Goal: Information Seeking & Learning: Check status

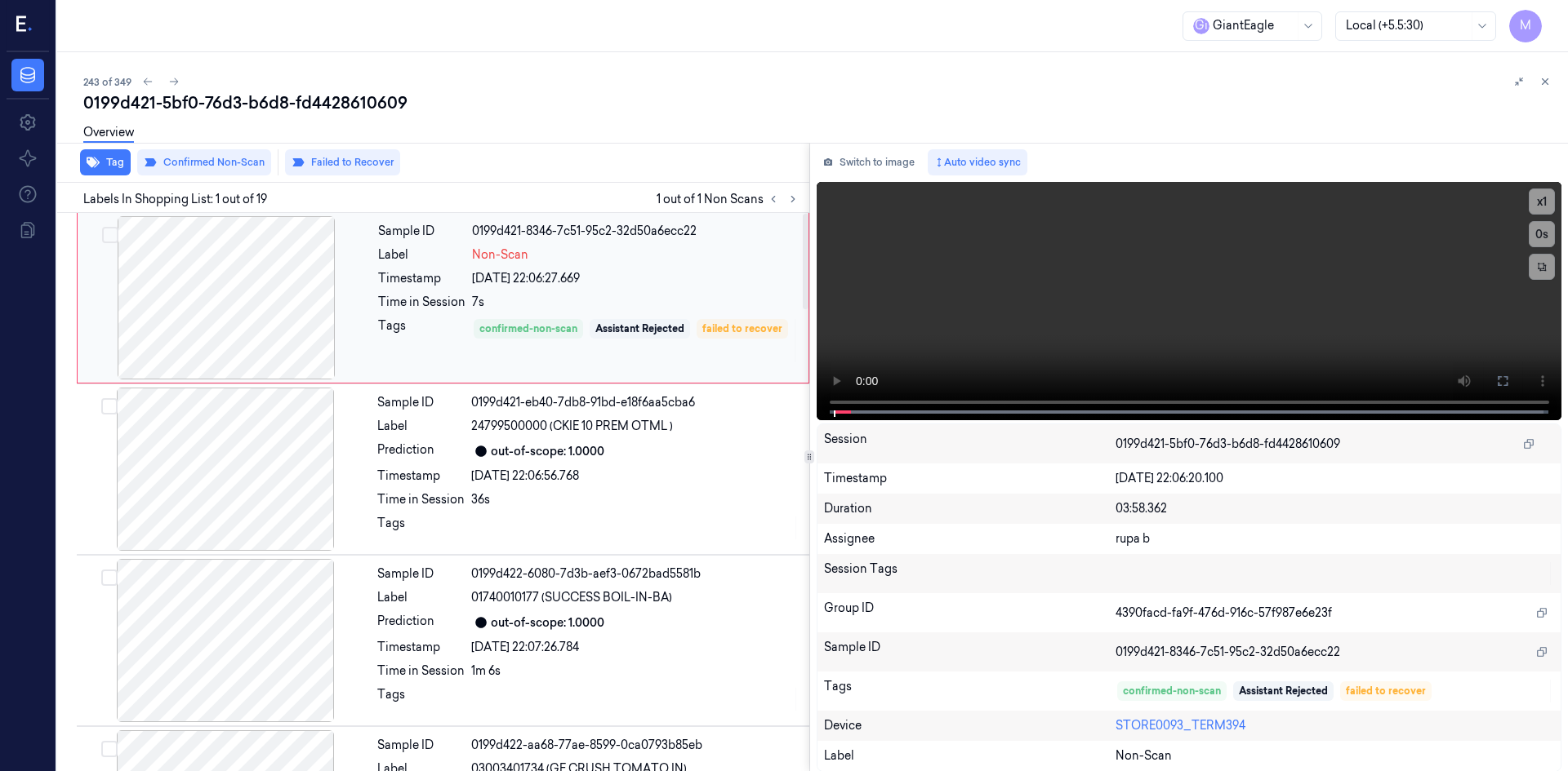
click at [672, 256] on div "Non-Scan" at bounding box center [635, 255] width 327 height 17
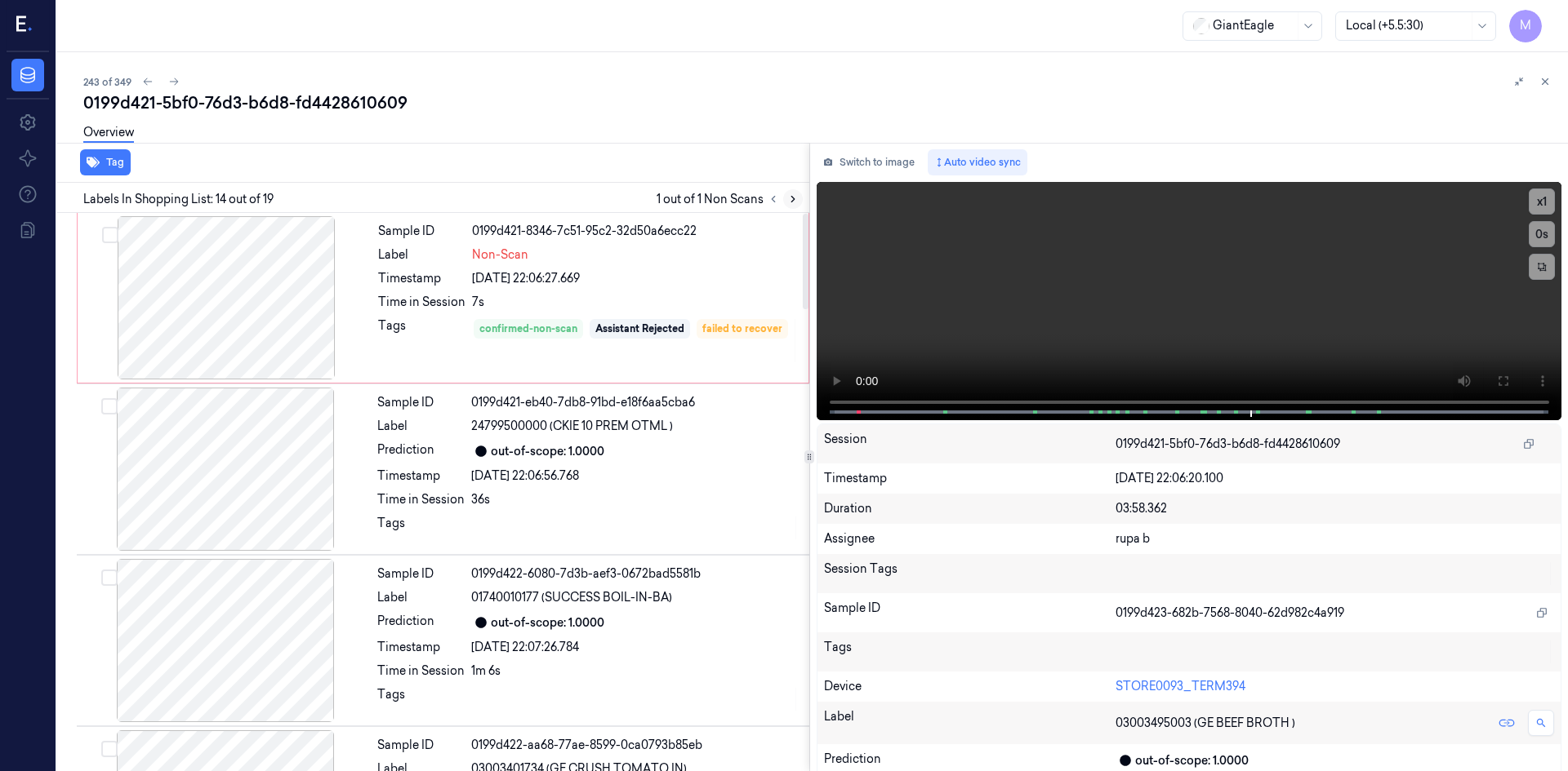
click at [708, 200] on icon at bounding box center [793, 198] width 11 height 11
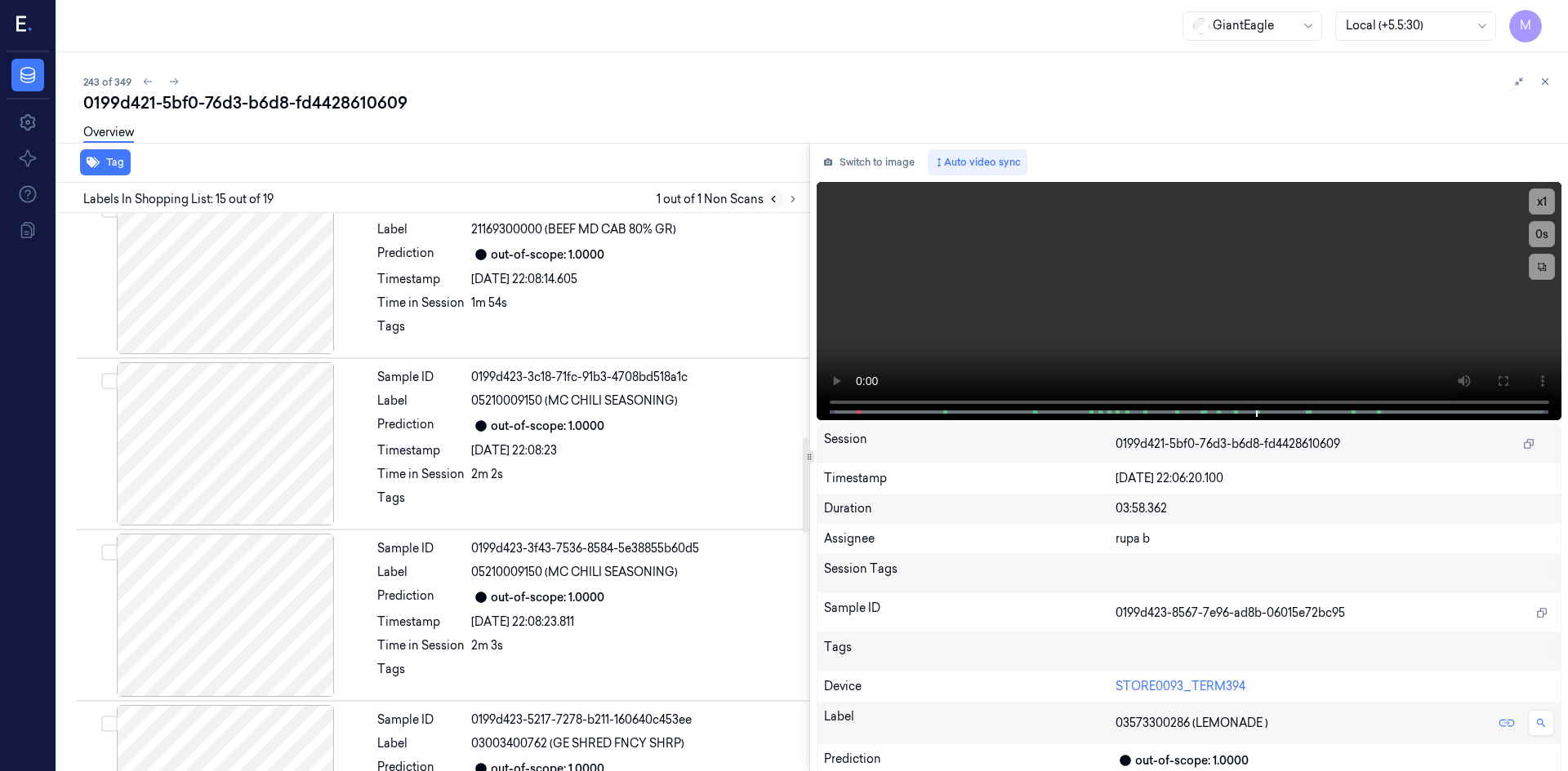
click at [708, 203] on icon at bounding box center [773, 198] width 11 height 11
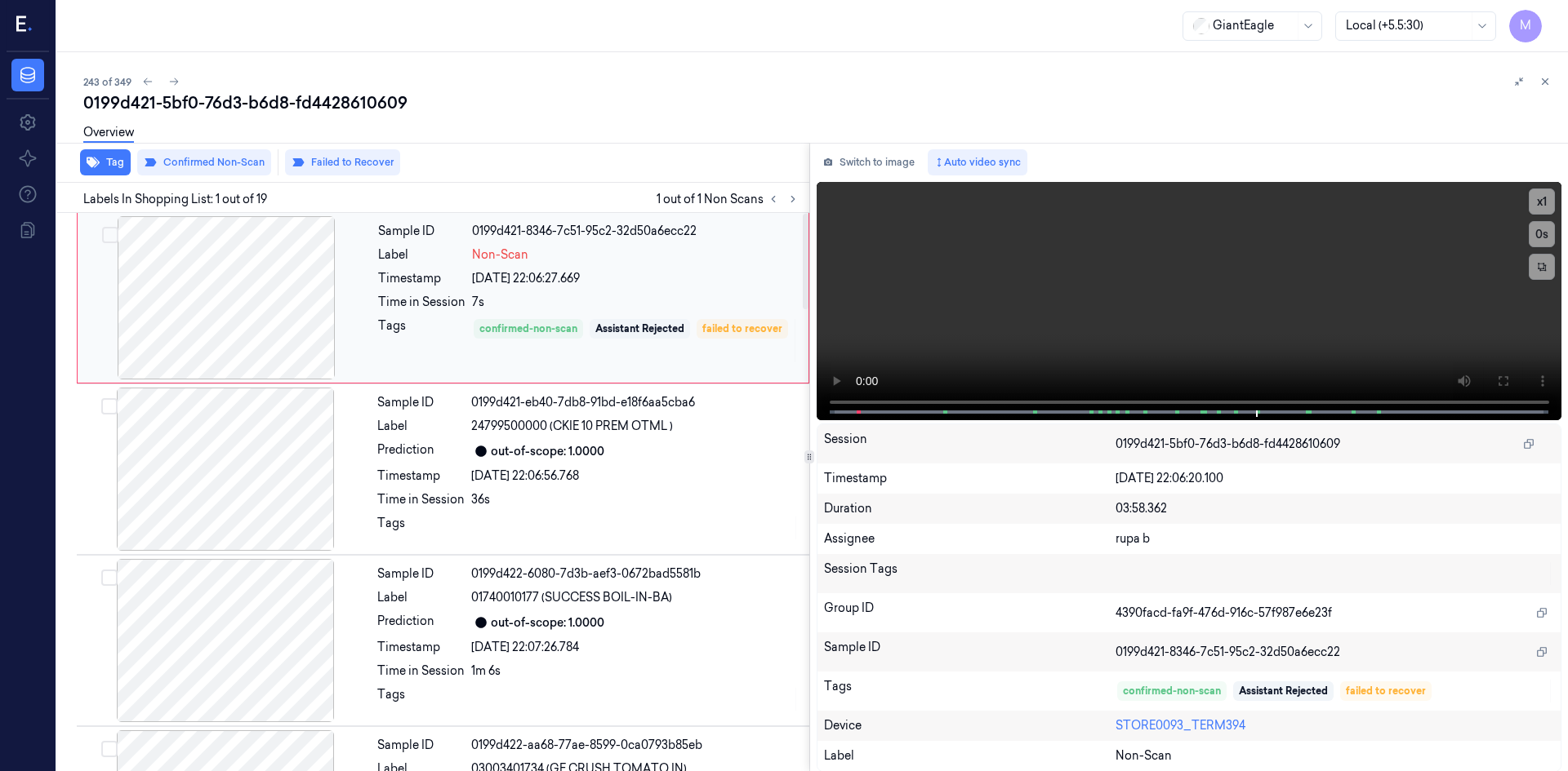
click at [638, 280] on div "[DATE] 22:06:27.669" at bounding box center [635, 279] width 327 height 17
click at [708, 157] on button "Switch to image" at bounding box center [868, 163] width 105 height 26
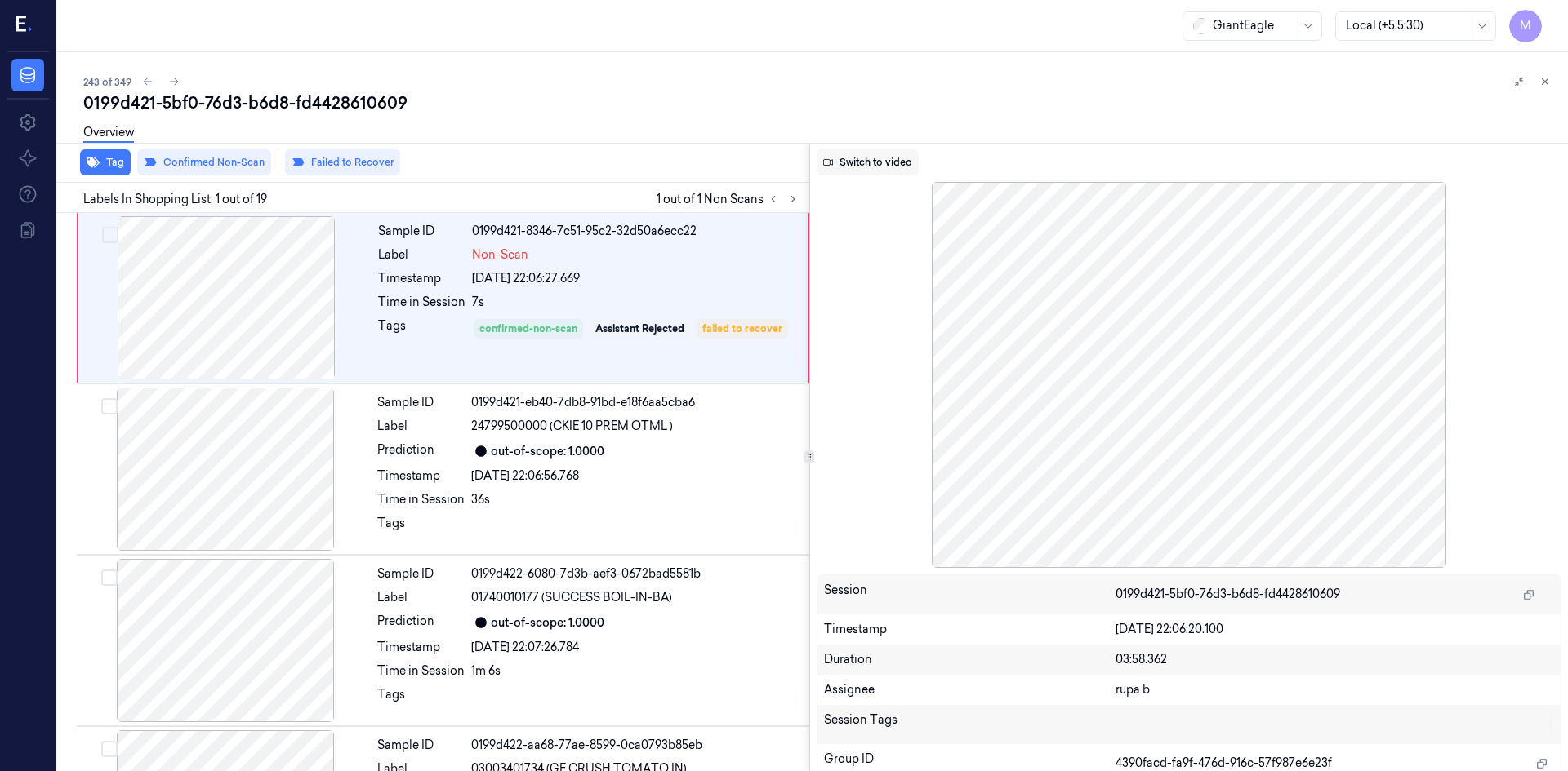
click at [708, 166] on button "Switch to video" at bounding box center [867, 163] width 102 height 26
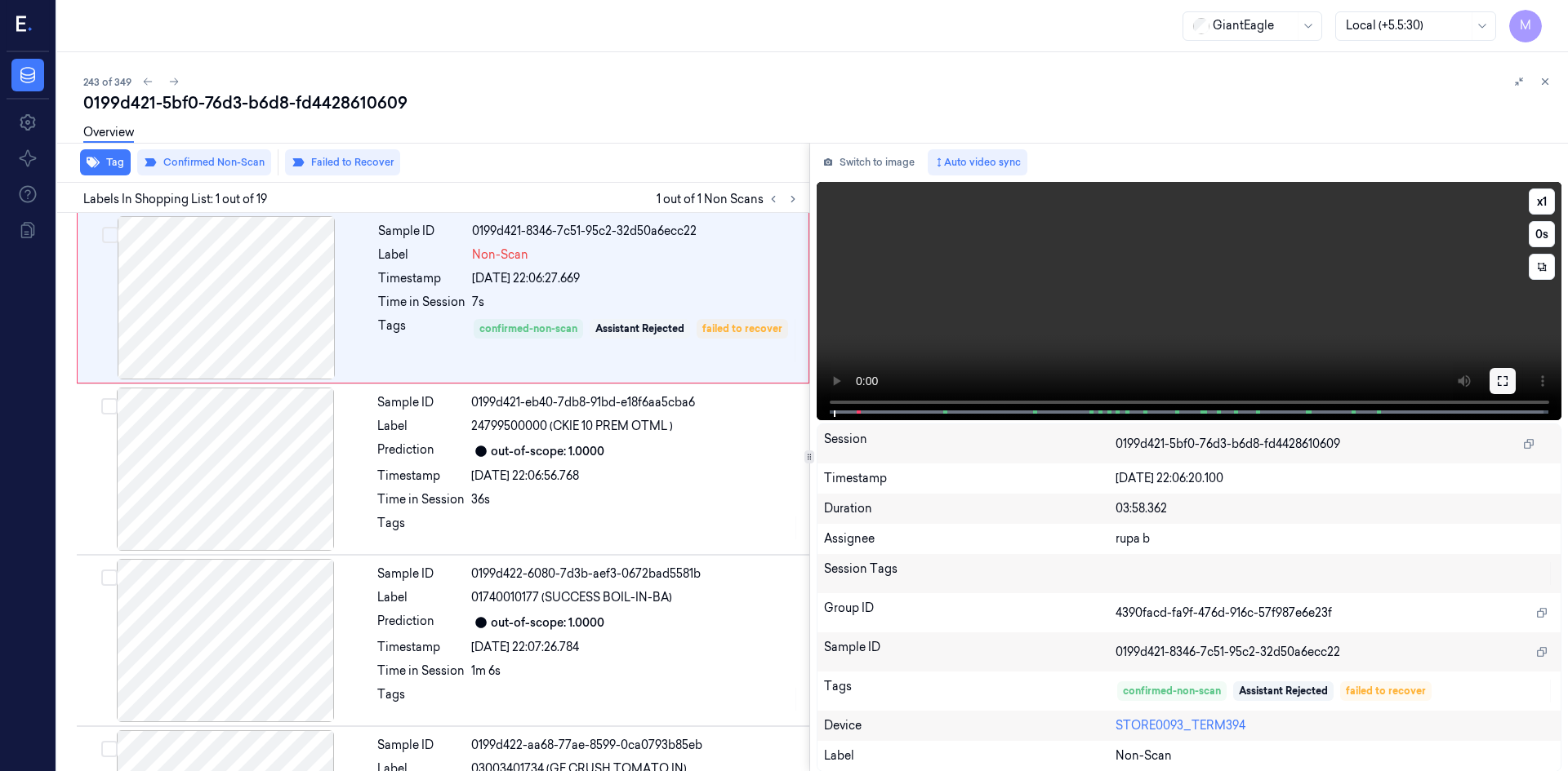
click at [708, 331] on button at bounding box center [1502, 381] width 26 height 26
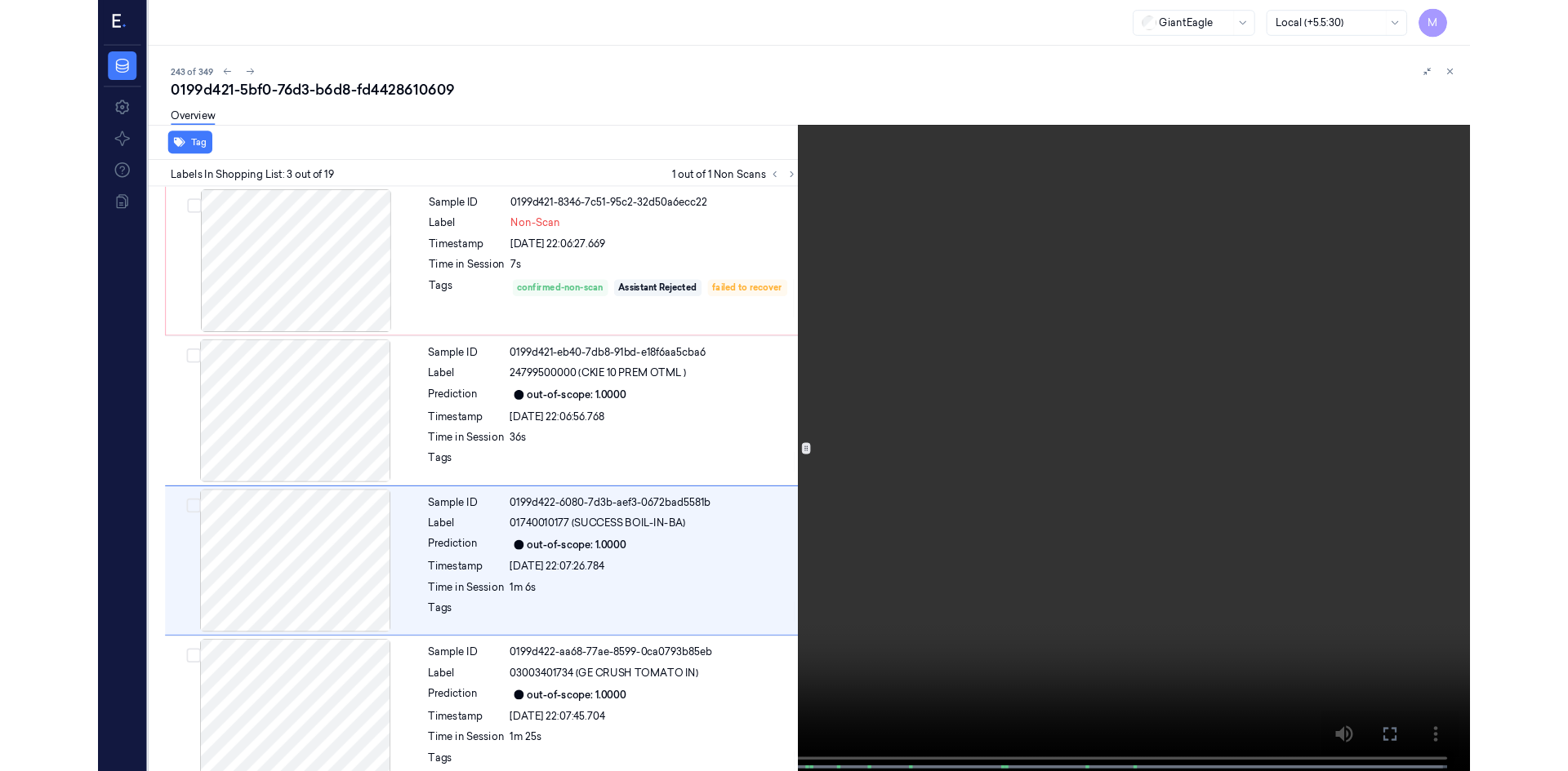
scroll to position [94, 0]
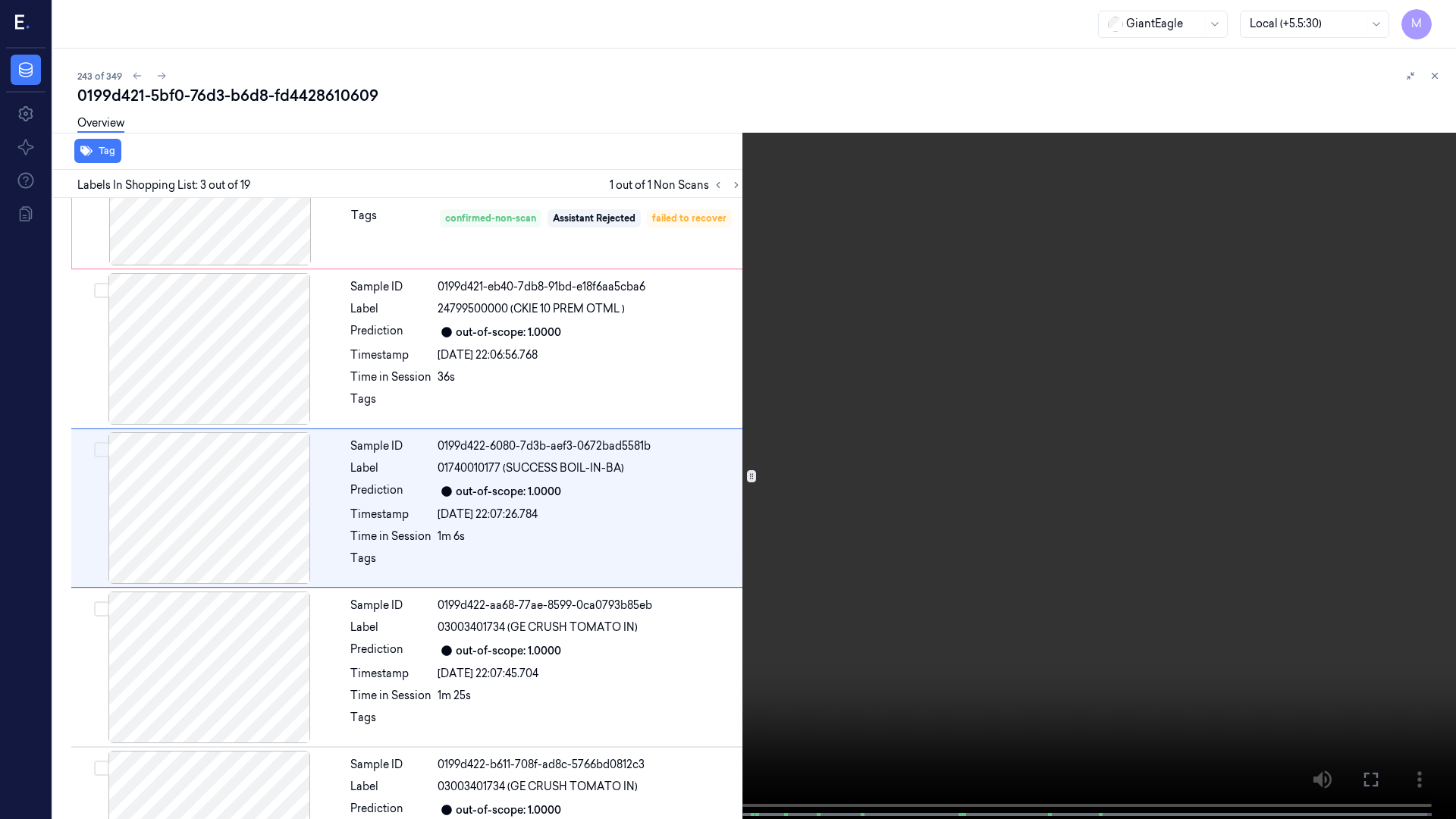
click at [0, 0] on icon at bounding box center [0, 0] width 0 height 0
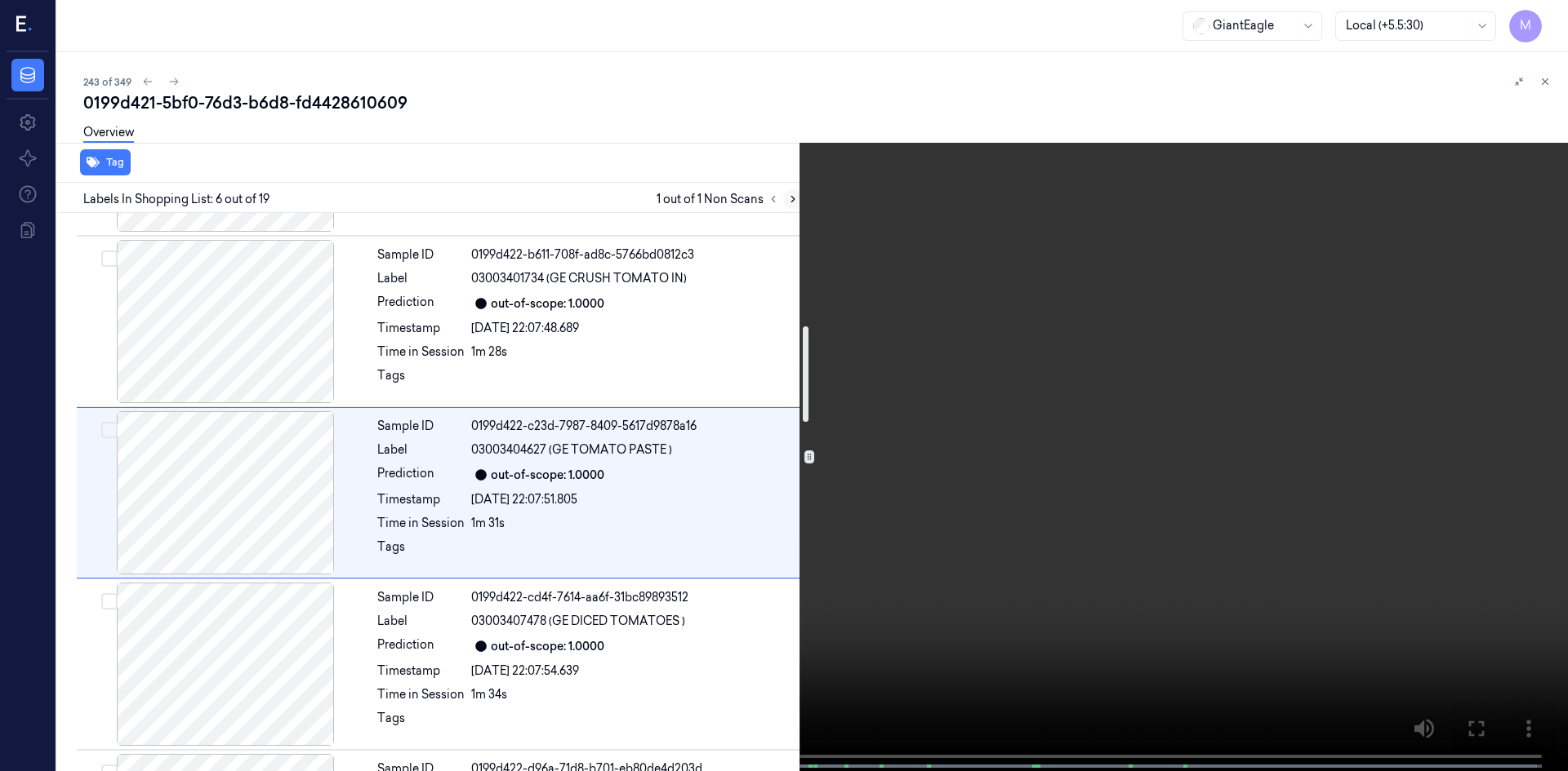
scroll to position [663, 0]
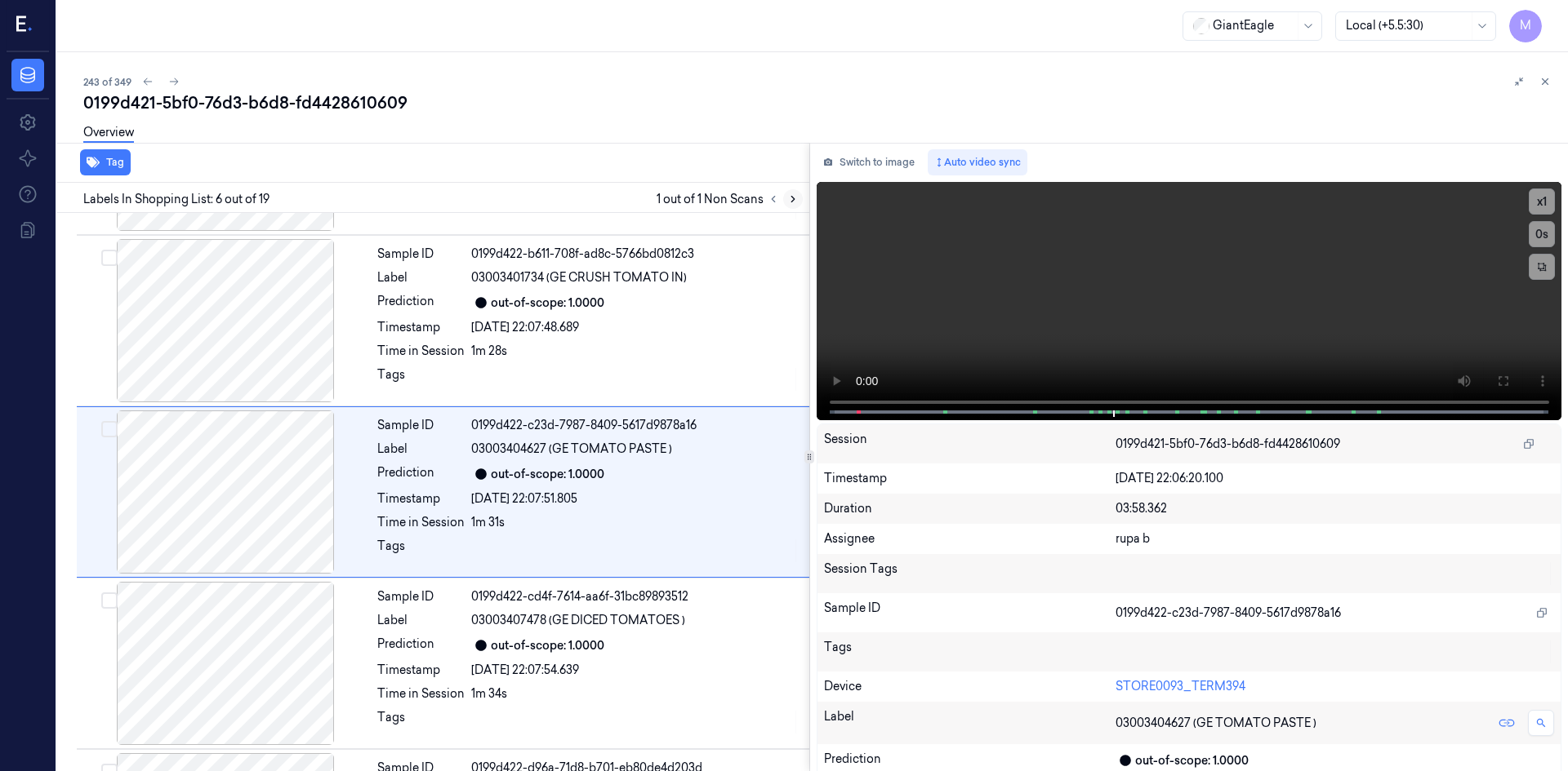
click at [708, 202] on icon at bounding box center [793, 198] width 11 height 11
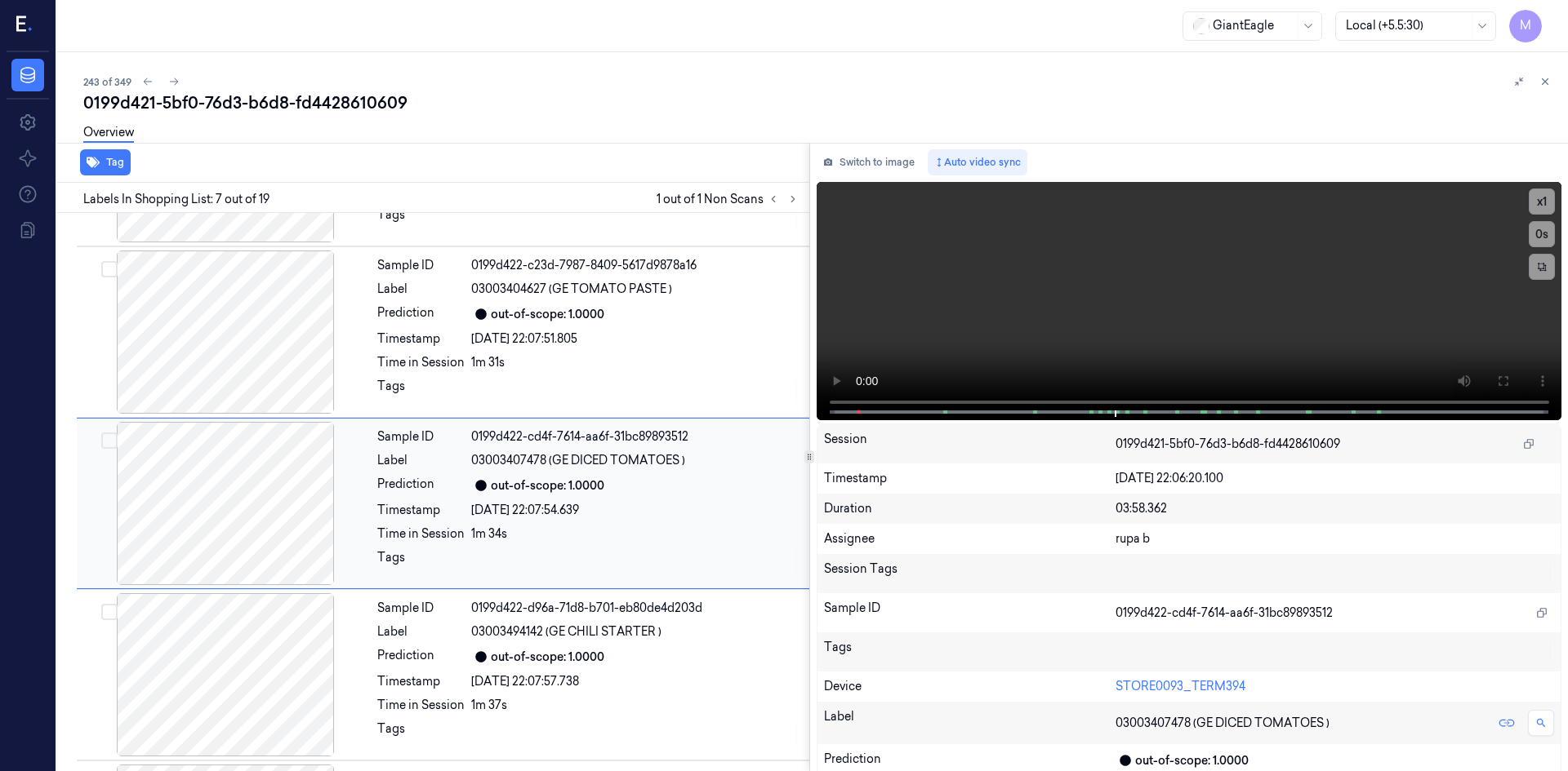
scroll to position [834, 0]
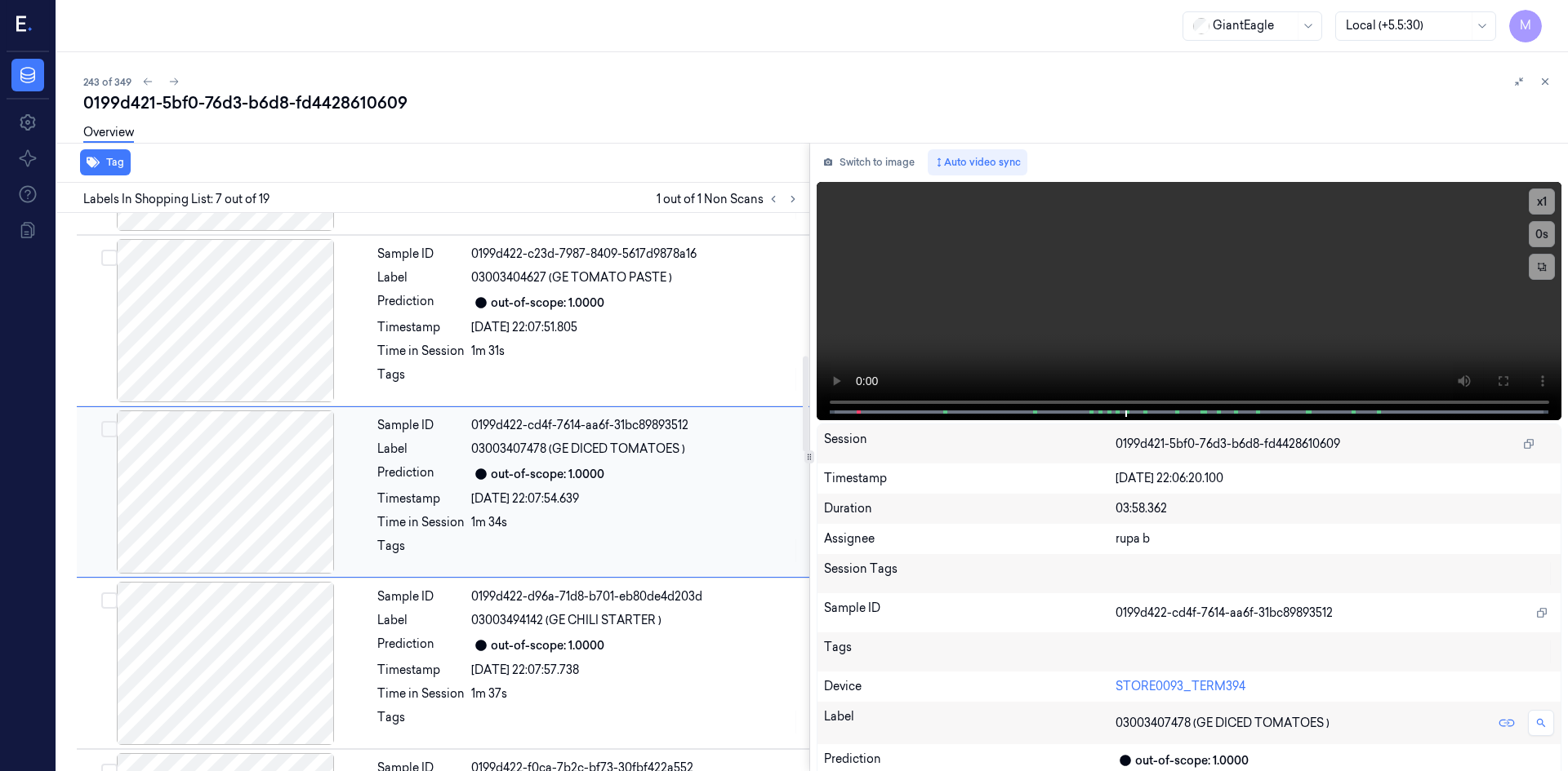
click at [598, 331] on div "Sample ID 0199d422-cd4f-7614-aa6f-31bc89893512 Label 03003407478 (GE DICED TOMA…" at bounding box center [587, 492] width 435 height 163
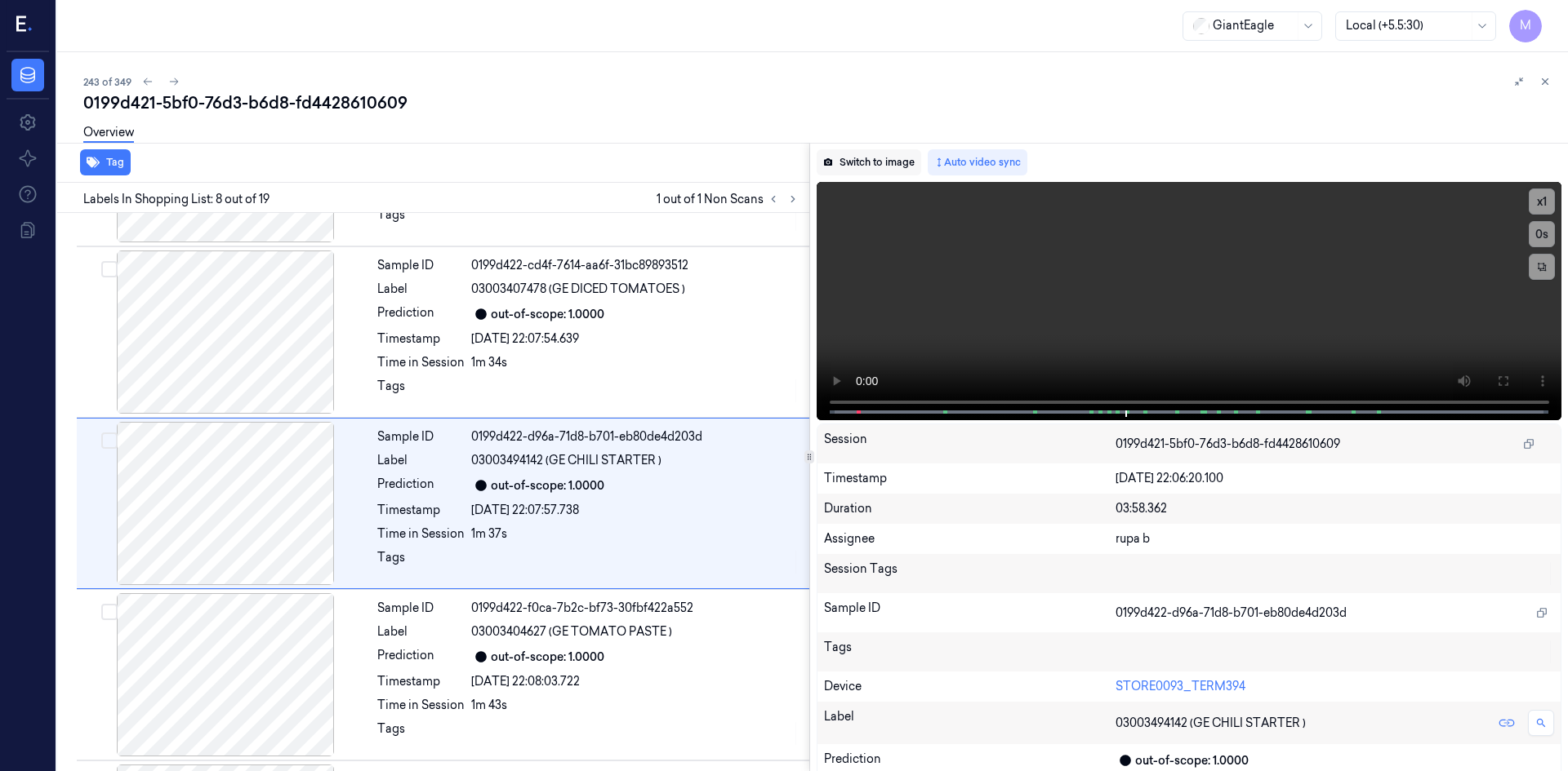
scroll to position [1006, 0]
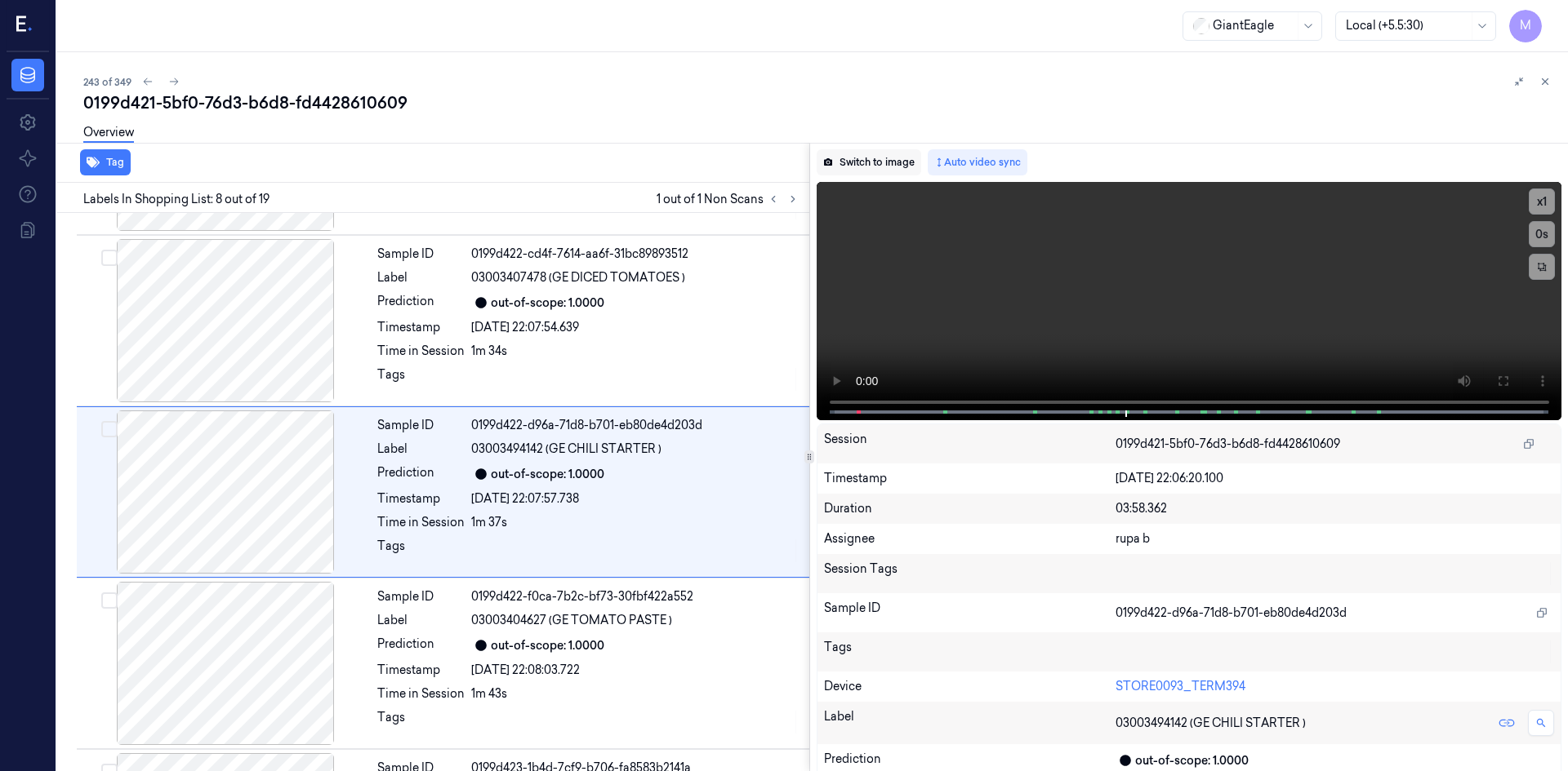
click at [708, 164] on button "Switch to image" at bounding box center [868, 163] width 105 height 26
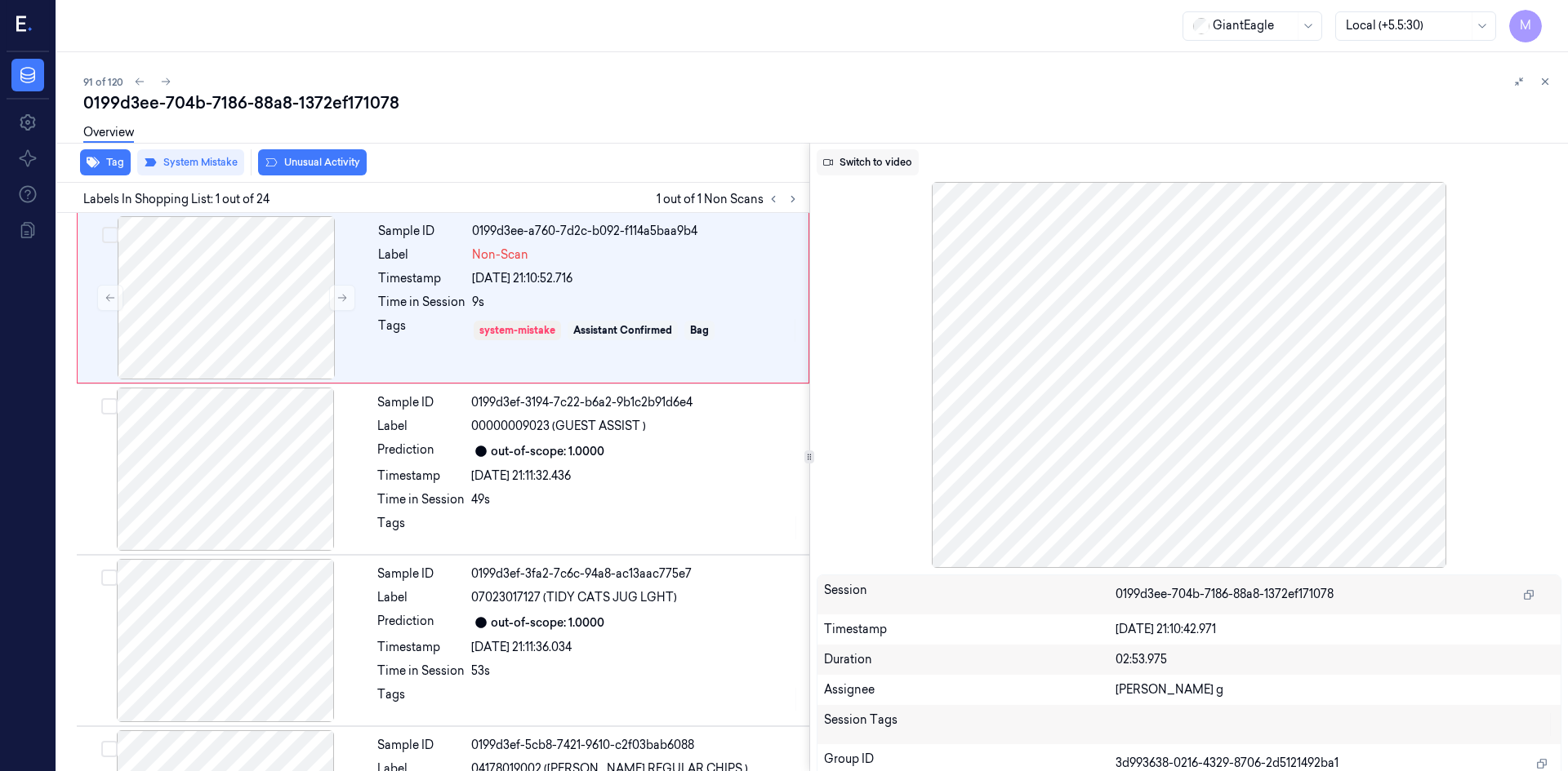
click at [865, 172] on button "Switch to video" at bounding box center [867, 163] width 102 height 26
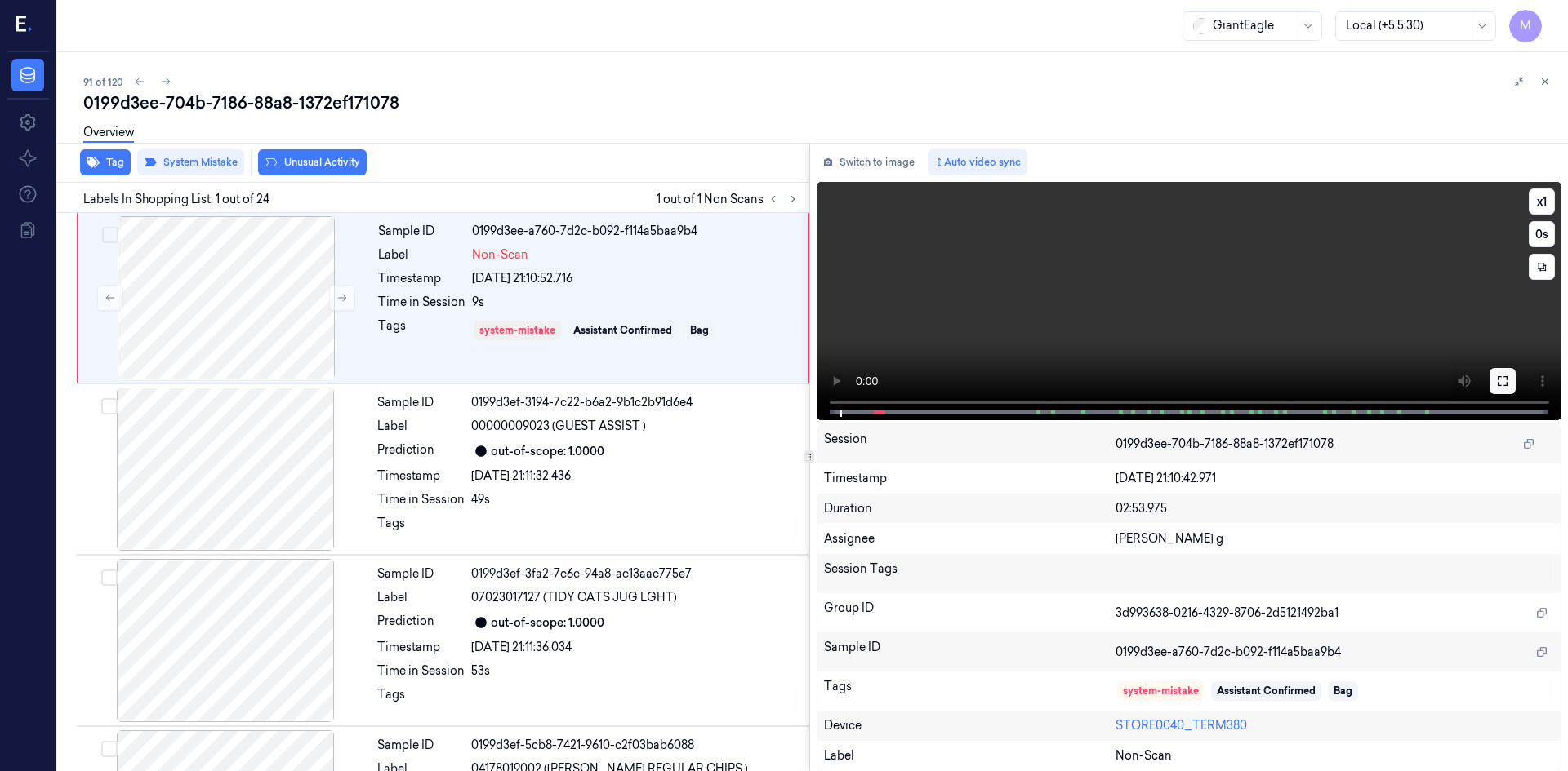
click at [1253, 383] on button at bounding box center [1502, 381] width 26 height 26
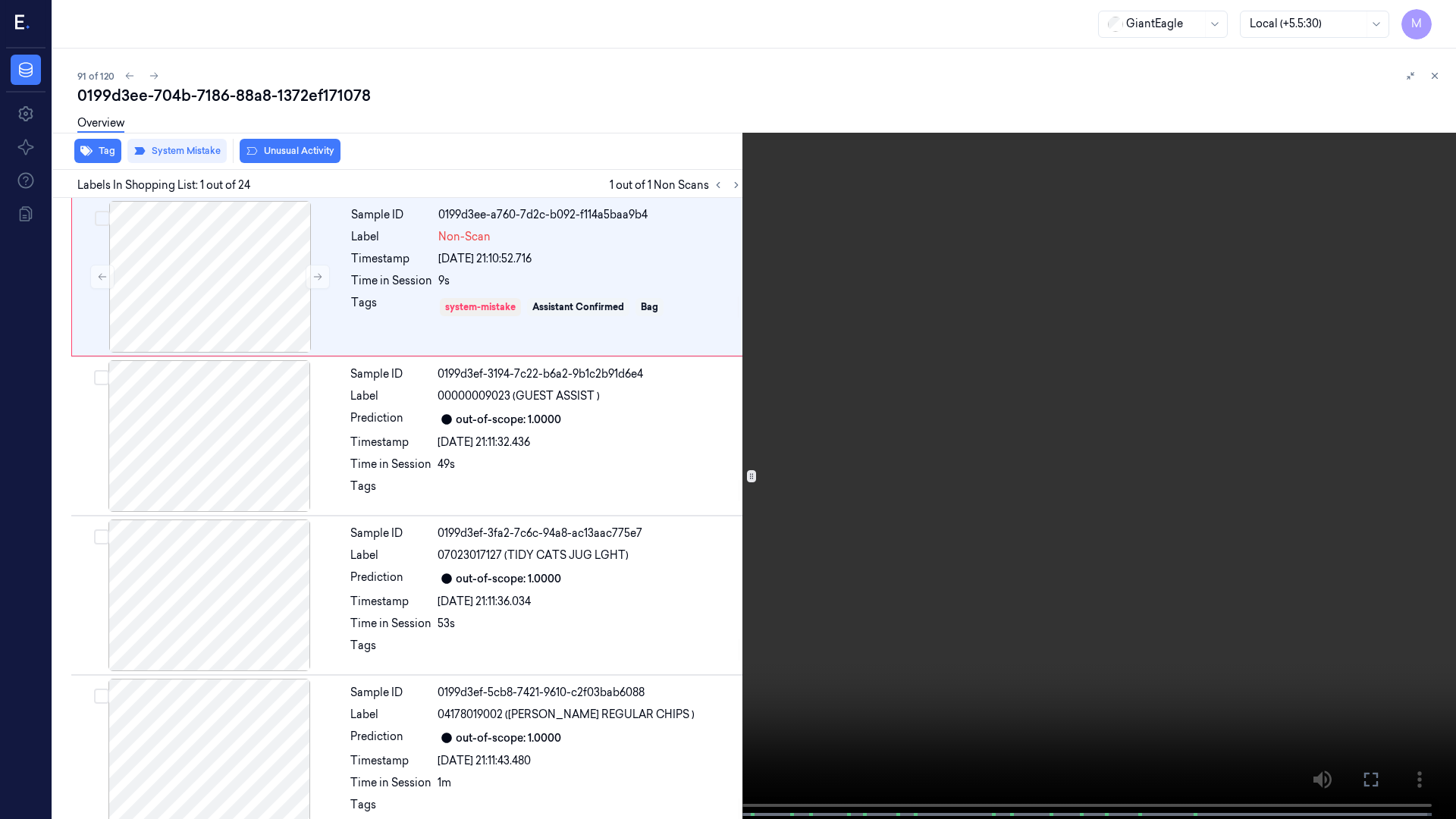
click at [0, 0] on icon at bounding box center [0, 0] width 0 height 0
